Goal: Check status: Check status

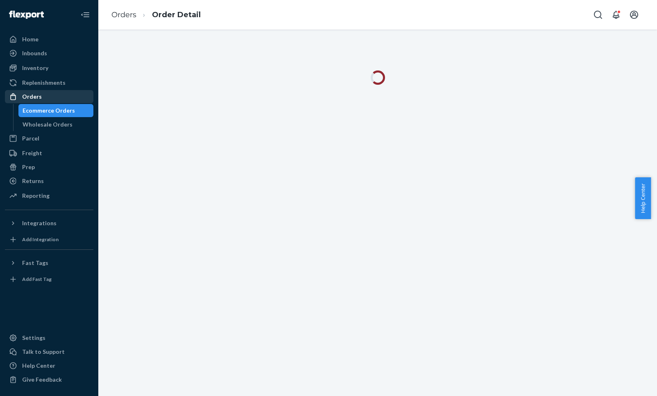
click at [51, 97] on div "Orders" at bounding box center [49, 96] width 87 height 11
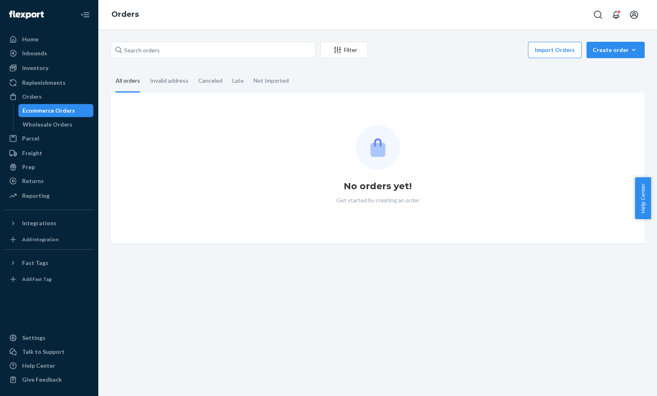
click at [233, 39] on div "Filter Import Orders Create order Ecommerce order Removal order All orders Inva…" at bounding box center [377, 212] width 559 height 367
click at [234, 48] on input "text" at bounding box center [213, 50] width 205 height 16
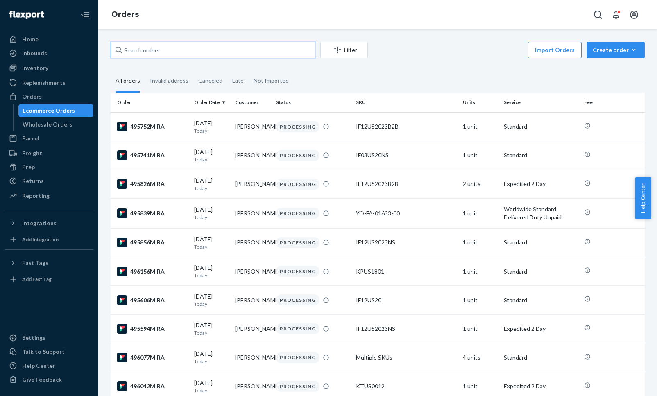
paste input "493161MIRA"
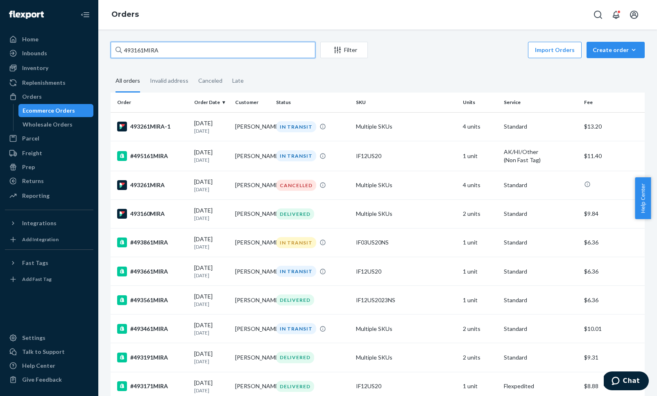
click at [214, 52] on input "493161MIRA" at bounding box center [213, 50] width 205 height 16
click at [184, 50] on input "493161MIRA" at bounding box center [213, 50] width 205 height 16
click at [159, 47] on input "493161MIRA" at bounding box center [213, 50] width 205 height 16
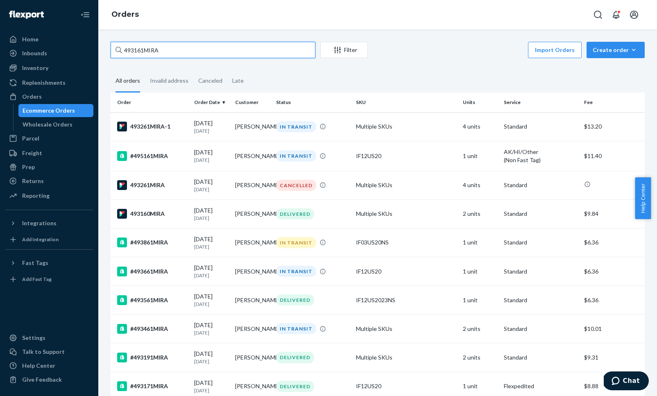
paste input "[EMAIL_ADDRESS][US_STATE][DOMAIN_NAME]"
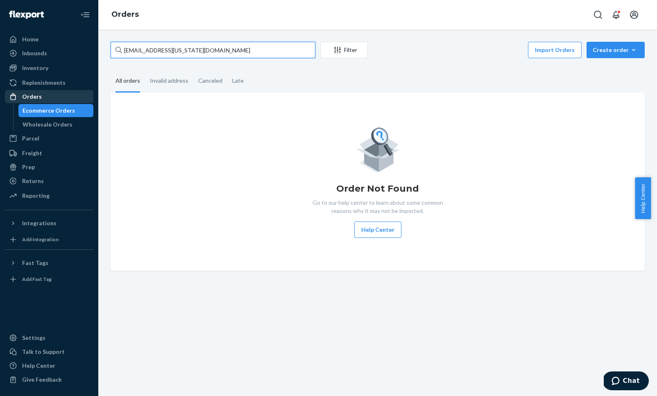
type input "[EMAIL_ADDRESS][US_STATE][DOMAIN_NAME]"
click at [71, 95] on div "Orders" at bounding box center [49, 96] width 87 height 11
click at [70, 96] on div "Orders" at bounding box center [49, 96] width 87 height 11
click at [45, 101] on div "Orders" at bounding box center [49, 96] width 87 height 11
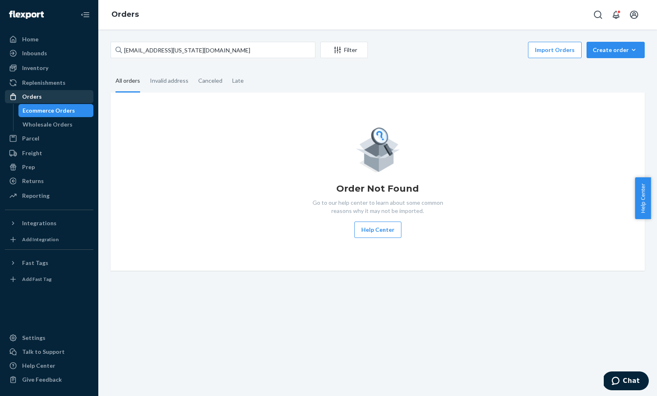
click at [60, 93] on div "Orders" at bounding box center [49, 96] width 87 height 11
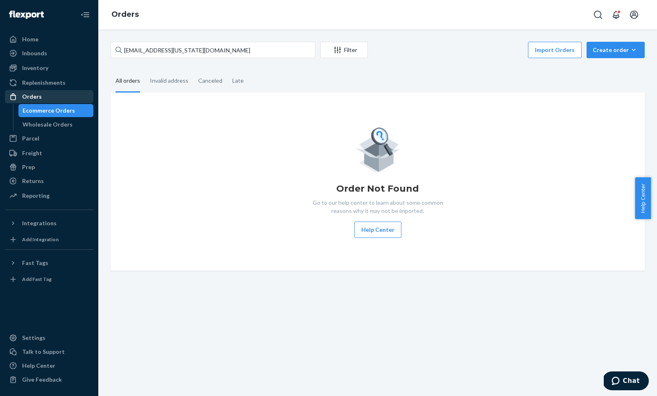
click at [60, 93] on div "Orders" at bounding box center [49, 96] width 87 height 11
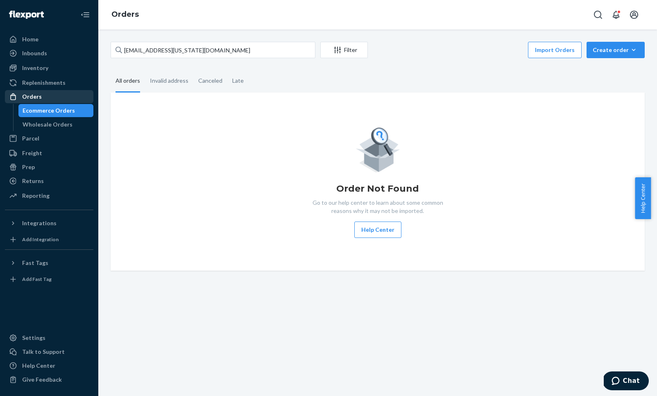
click at [60, 93] on div "Orders" at bounding box center [49, 96] width 87 height 11
click at [61, 140] on div "Parcel" at bounding box center [49, 138] width 87 height 11
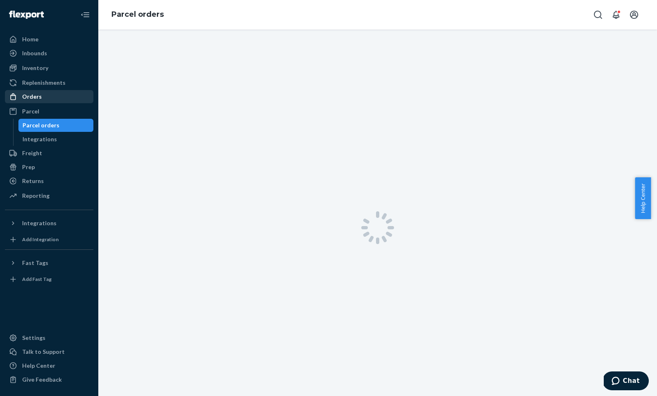
click at [40, 95] on div "Orders" at bounding box center [32, 97] width 20 height 8
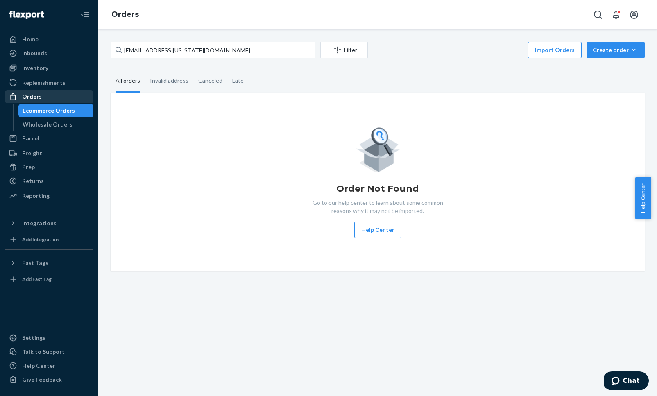
click at [40, 95] on div "Orders" at bounding box center [32, 97] width 20 height 8
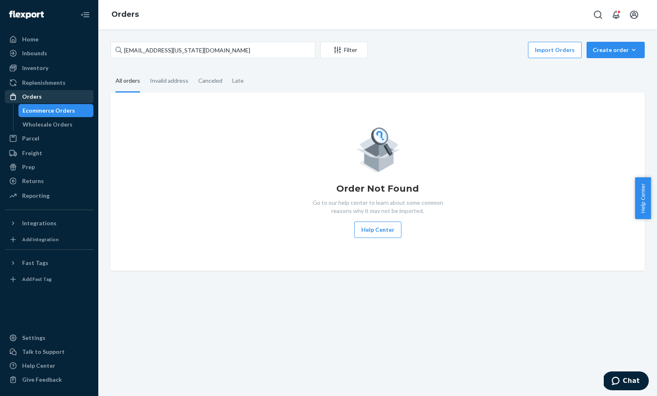
click at [40, 95] on div "Orders" at bounding box center [32, 97] width 20 height 8
click at [183, 49] on input "[EMAIL_ADDRESS][US_STATE][DOMAIN_NAME]" at bounding box center [213, 50] width 205 height 16
click at [175, 50] on input "[EMAIL_ADDRESS][US_STATE][DOMAIN_NAME]" at bounding box center [213, 50] width 205 height 16
click at [174, 50] on input "[EMAIL_ADDRESS][US_STATE][DOMAIN_NAME]" at bounding box center [213, 50] width 205 height 16
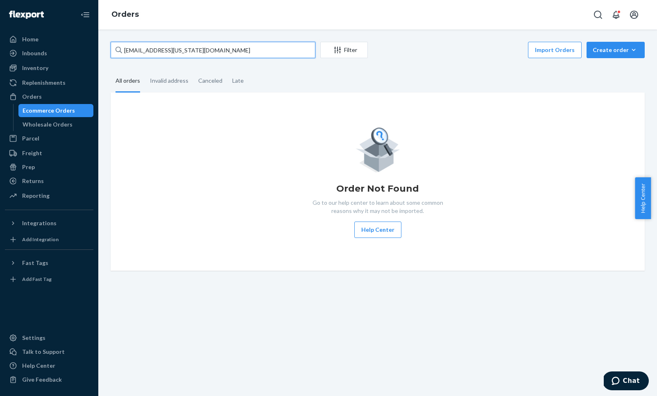
paste input "#493161MIRA"
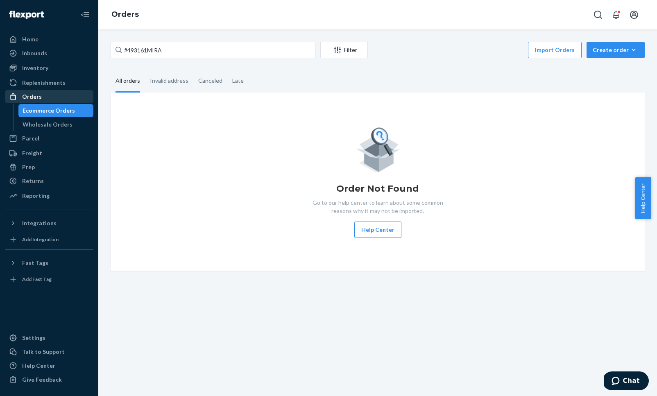
click at [35, 93] on div "Orders" at bounding box center [32, 97] width 20 height 8
click at [35, 97] on div "Orders" at bounding box center [32, 97] width 20 height 8
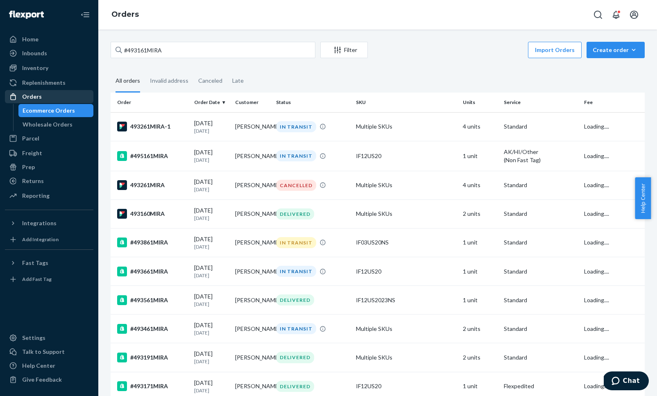
click at [35, 97] on div "Orders" at bounding box center [32, 97] width 20 height 8
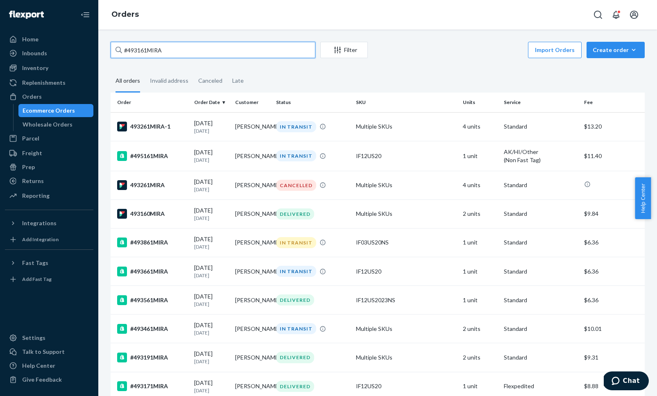
click at [181, 48] on input "#493161MIRA" at bounding box center [213, 50] width 205 height 16
click at [166, 52] on input "#493161MIRA" at bounding box center [213, 50] width 205 height 16
paste input "#493161MIRA"
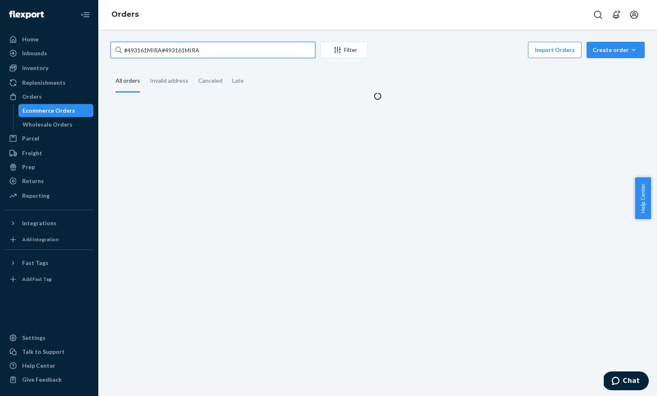
type input "#493161MIRA"
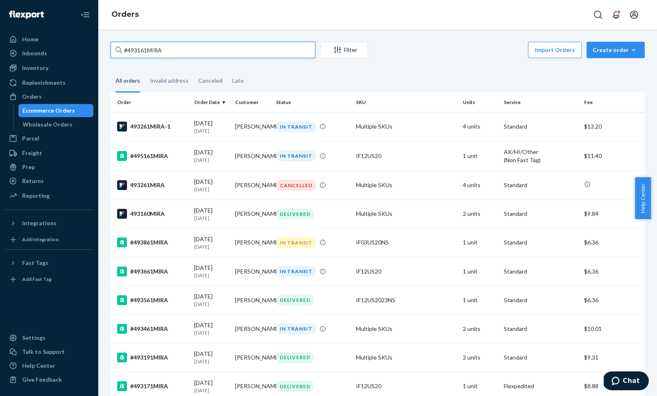
click at [194, 49] on input "#493161MIRA" at bounding box center [213, 50] width 205 height 16
click at [51, 99] on div "Orders" at bounding box center [49, 96] width 87 height 11
